Goal: Task Accomplishment & Management: Use online tool/utility

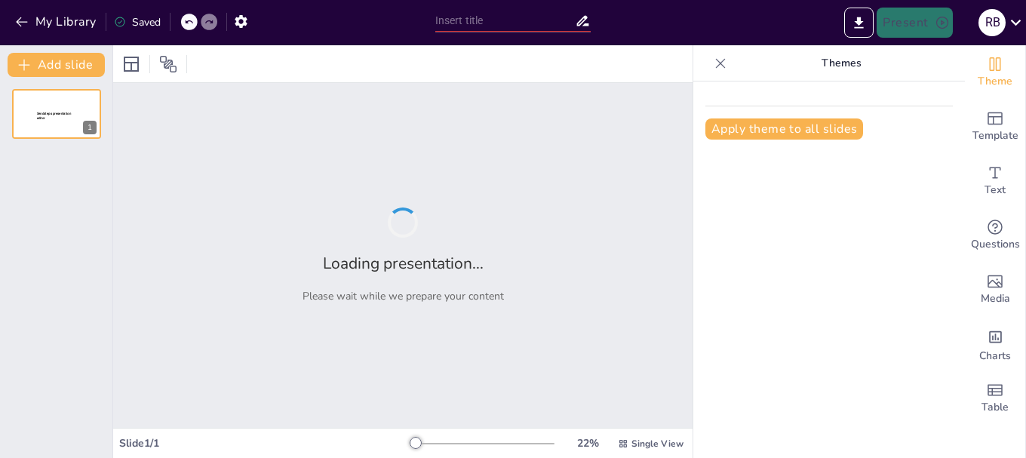
type input "Recorridos Académicos en Dibujo Proyectual: Estrategias para la Producción de C…"
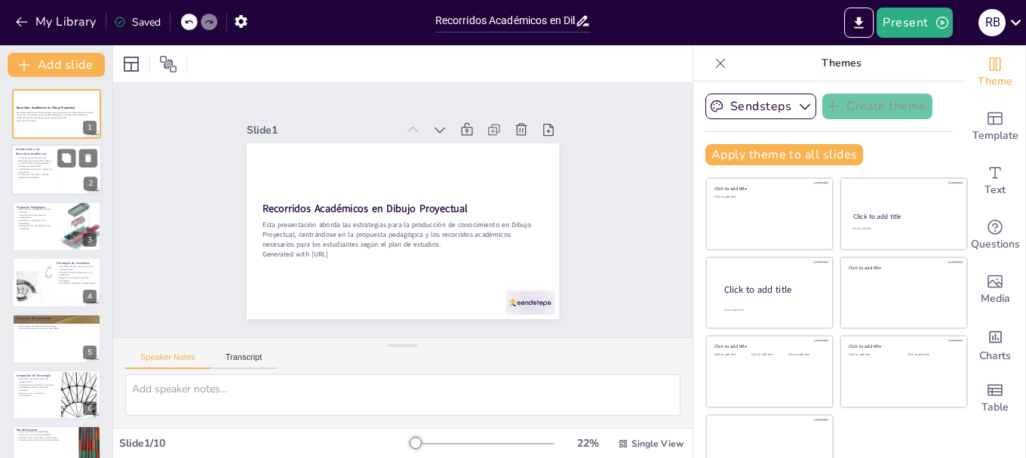
click at [73, 168] on div at bounding box center [79, 170] width 45 height 51
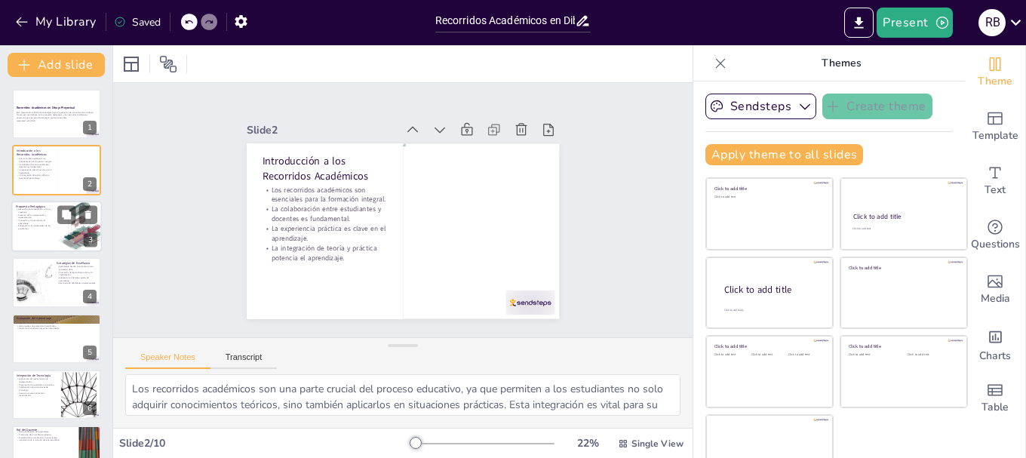
click at [68, 235] on div at bounding box center [80, 226] width 52 height 51
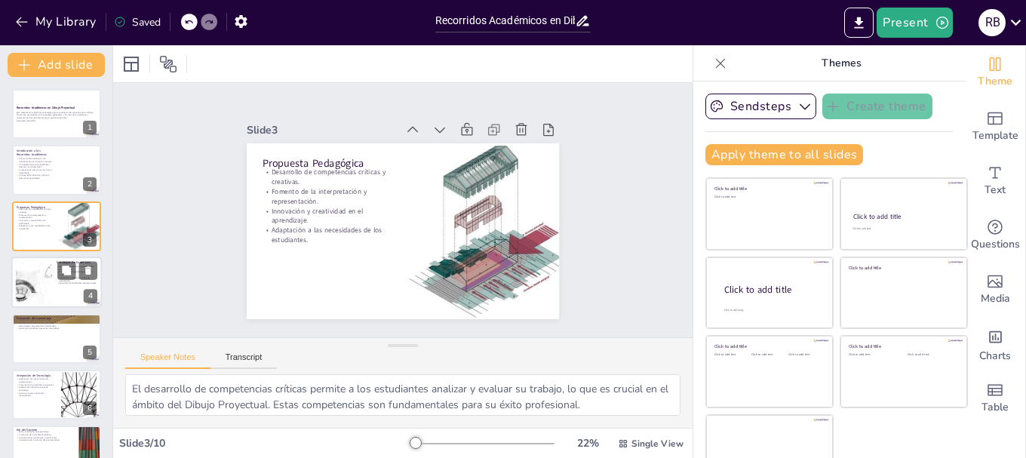
click at [35, 278] on div at bounding box center [34, 282] width 92 height 46
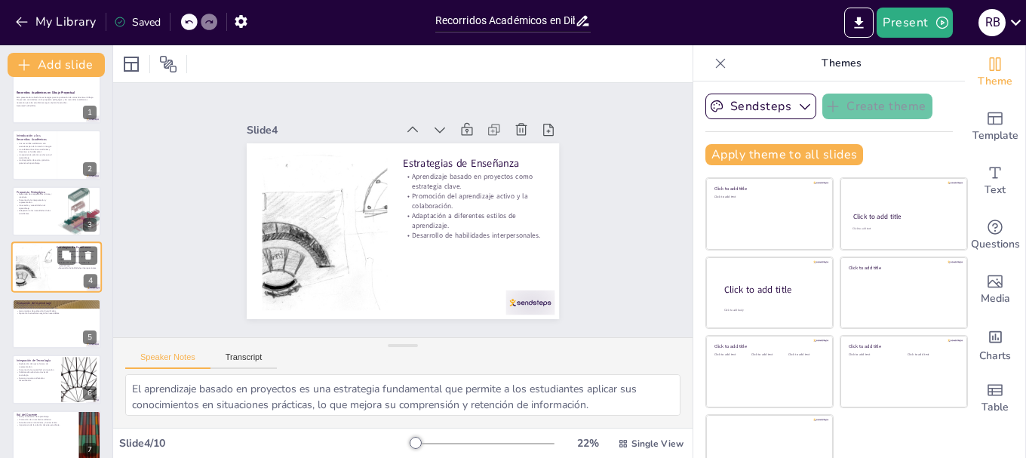
scroll to position [91, 0]
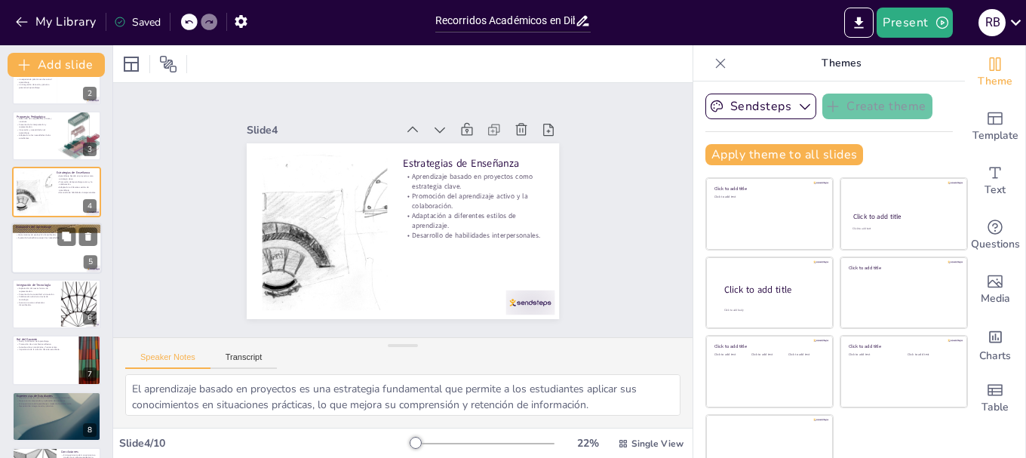
click at [35, 252] on div at bounding box center [56, 248] width 91 height 51
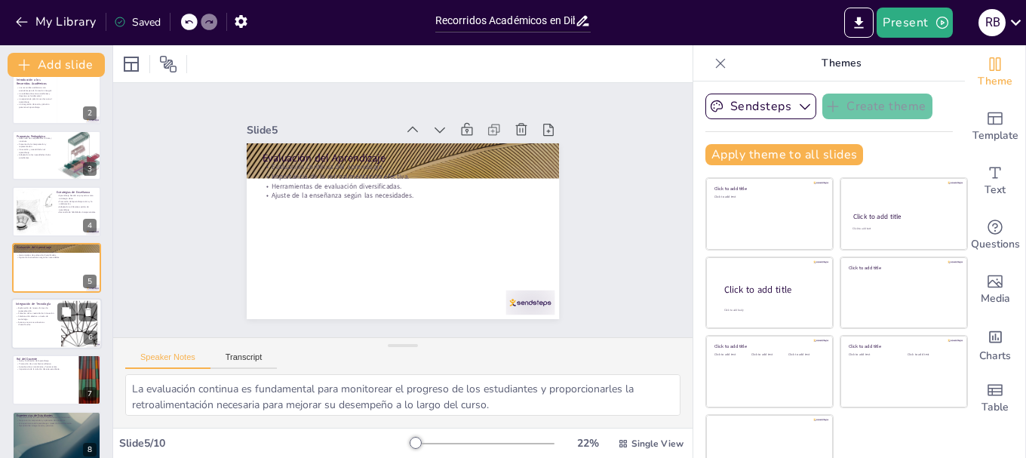
click at [24, 324] on p "Acceso a recursos educativos diversificados." at bounding box center [36, 323] width 41 height 5
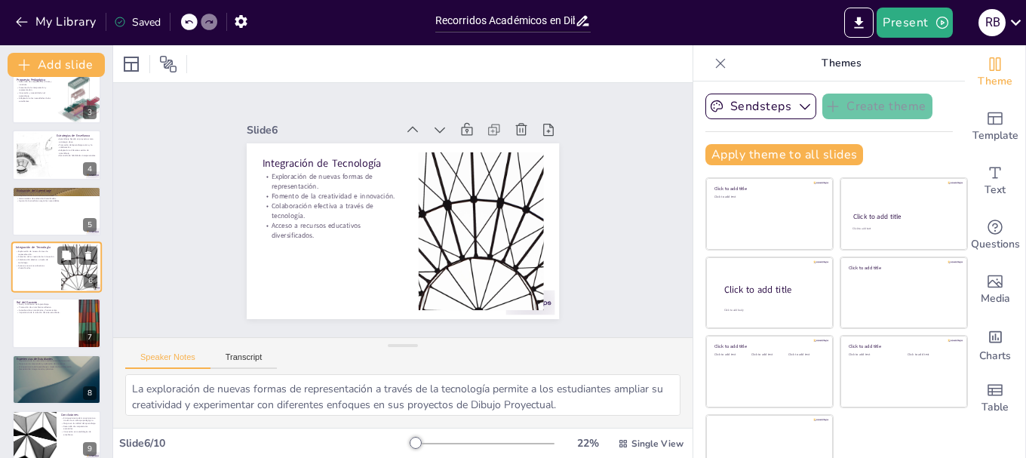
scroll to position [198, 0]
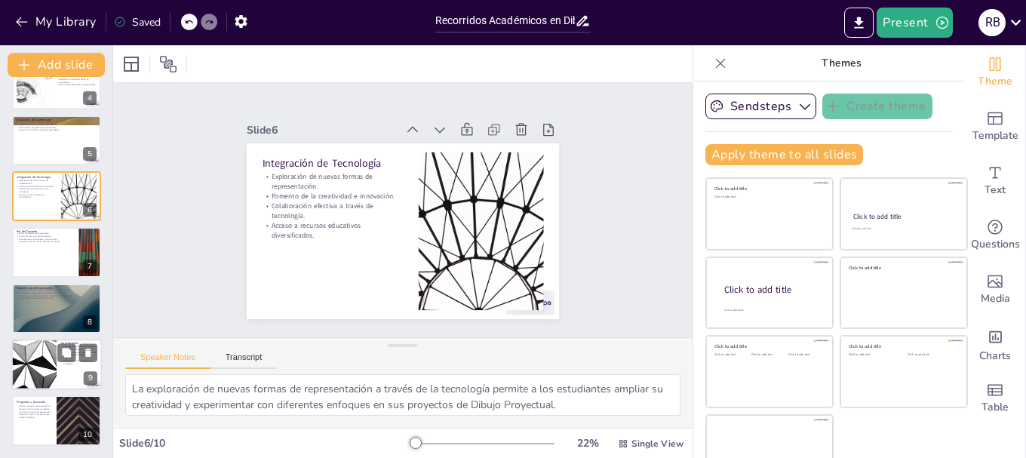
click at [27, 358] on div at bounding box center [34, 364] width 91 height 51
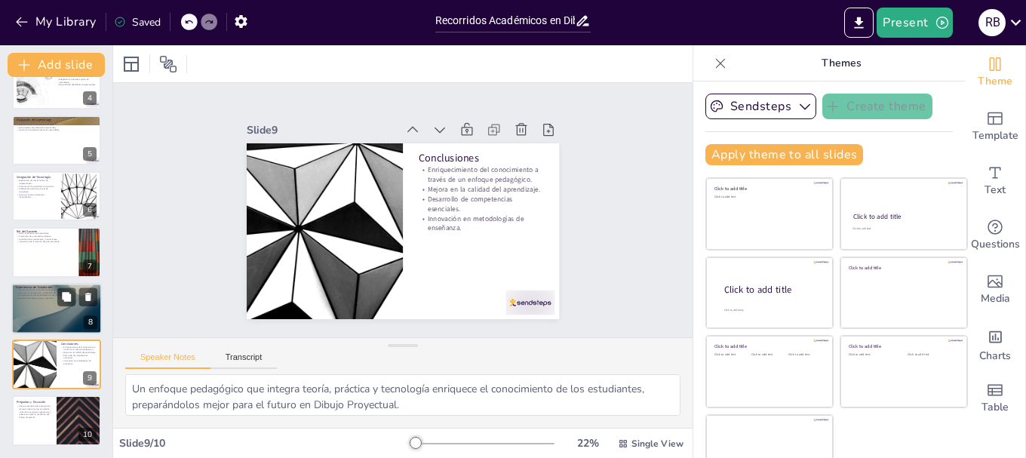
click at [47, 302] on div at bounding box center [56, 308] width 91 height 51
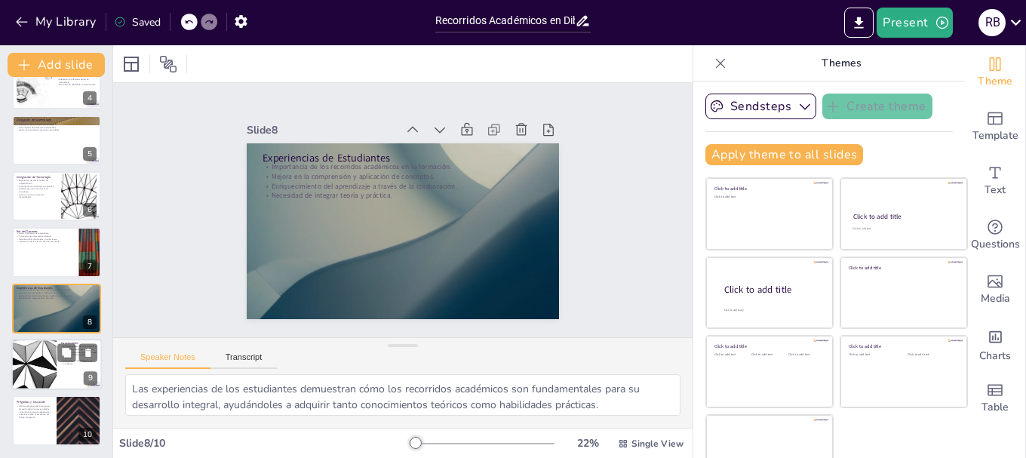
click at [45, 359] on div at bounding box center [34, 364] width 91 height 51
type textarea "Un enfoque pedagógico que integra teoría, práctica y tecnología enriquece el co…"
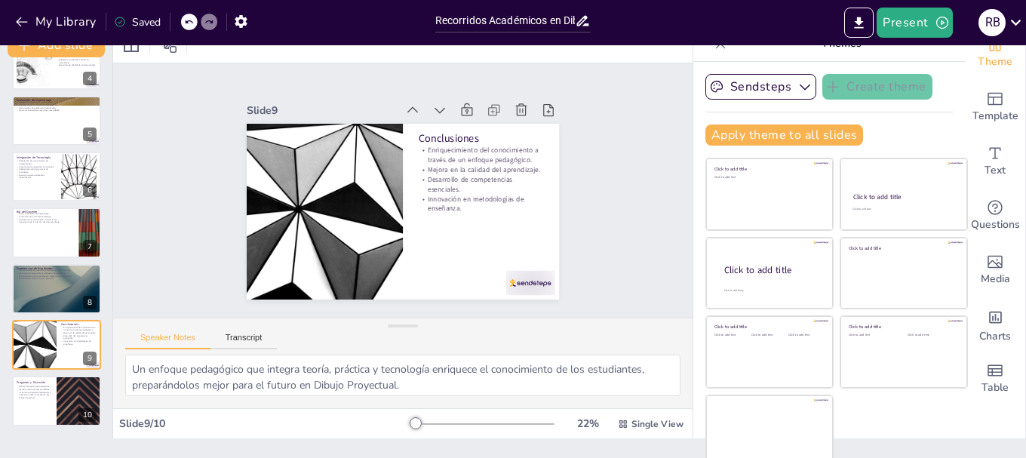
scroll to position [29, 0]
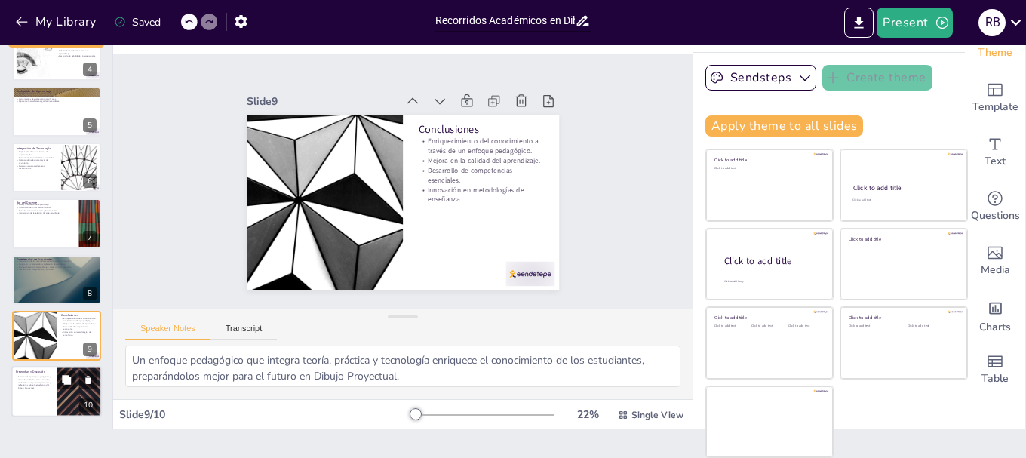
click at [30, 382] on p "Abrimos el espacio para preguntas y discusión sobre los temas tratados, invitan…" at bounding box center [34, 383] width 36 height 14
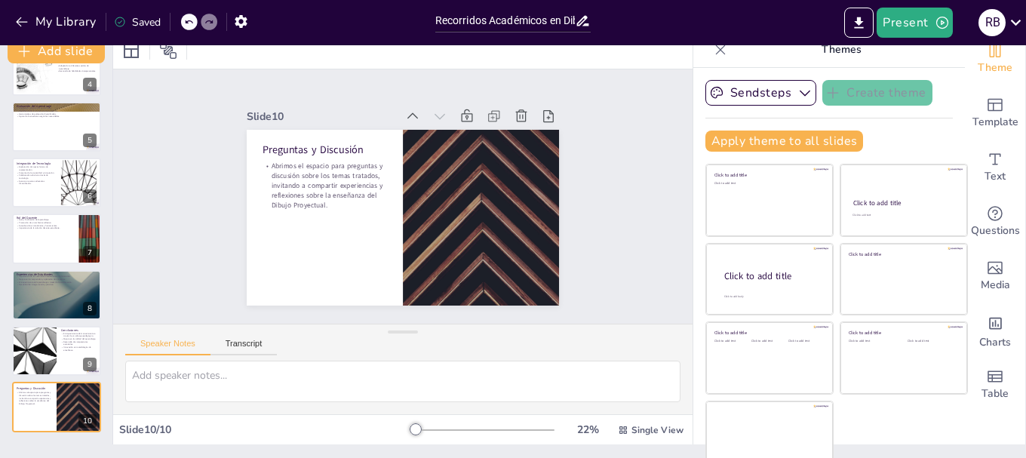
scroll to position [0, 0]
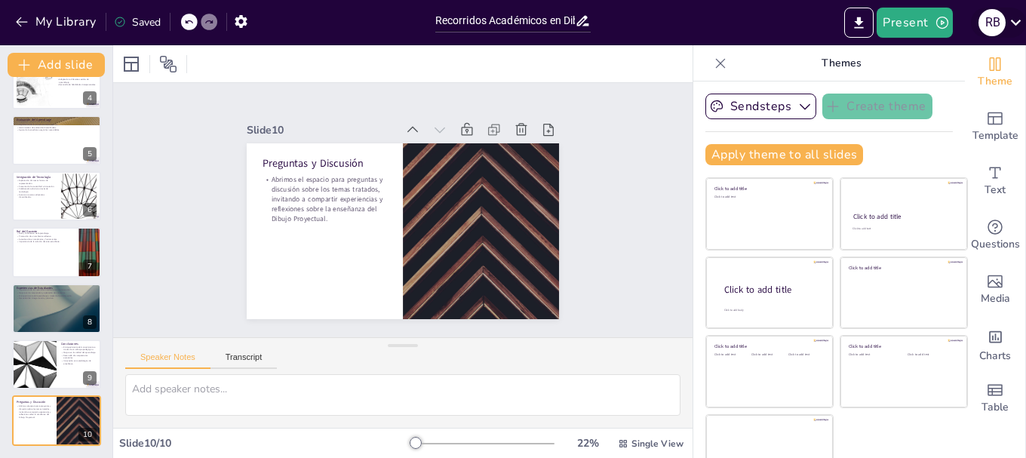
click at [1012, 31] on icon at bounding box center [1016, 22] width 20 height 20
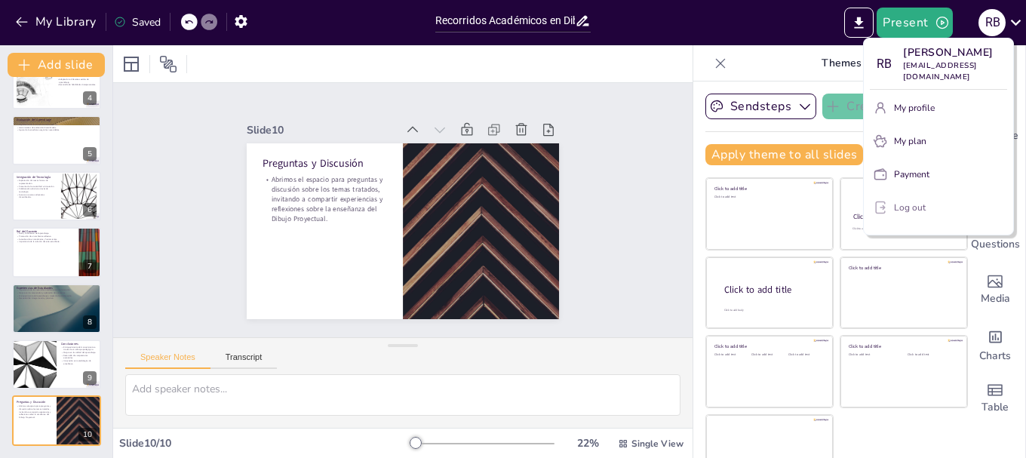
click at [918, 210] on p "Log out" at bounding box center [910, 208] width 32 height 14
